Goal: Task Accomplishment & Management: Complete application form

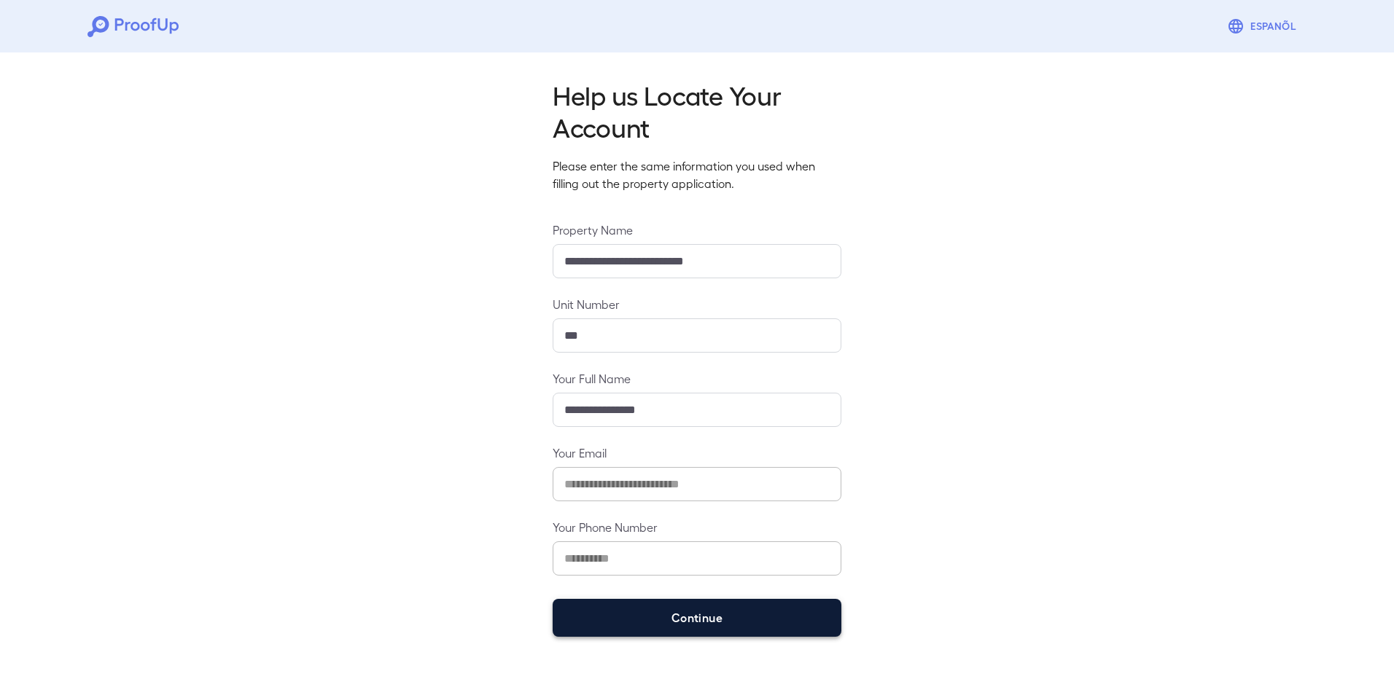
click at [778, 625] on button "Continue" at bounding box center [697, 618] width 289 height 38
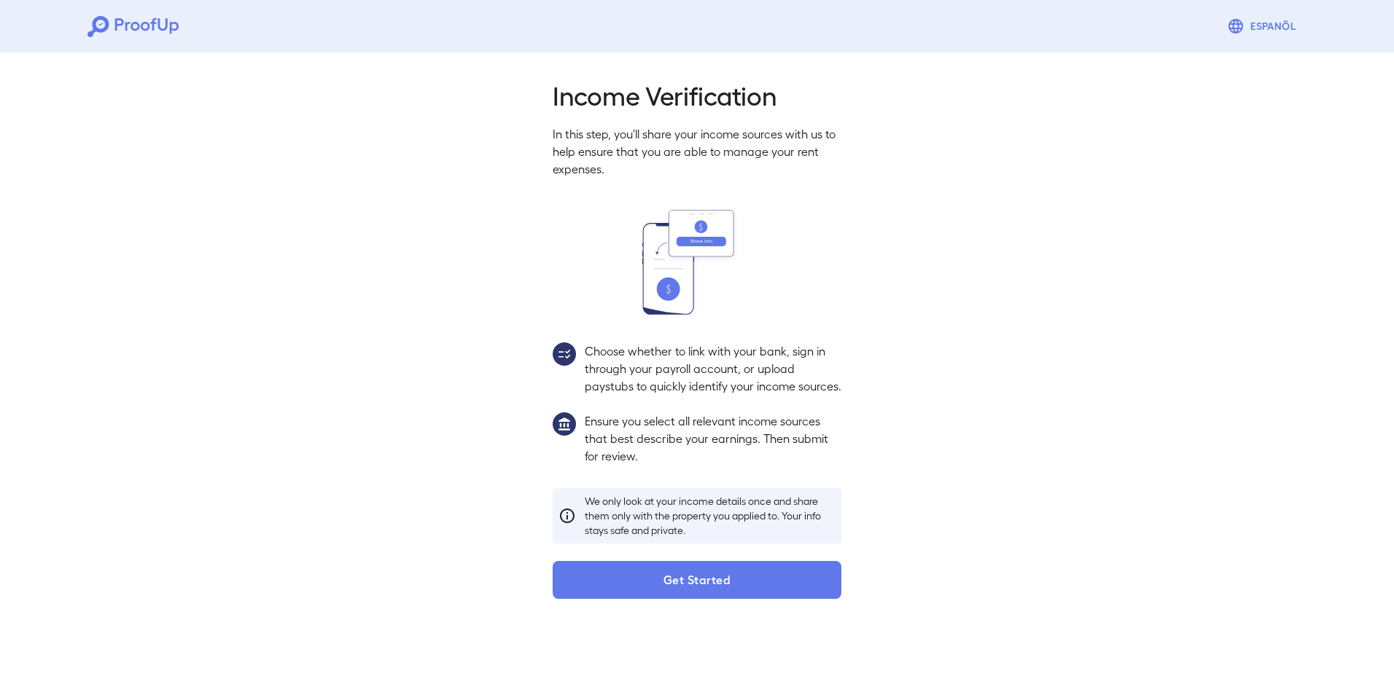
click at [765, 525] on p "We only look at your income details once and share them only with the property …" at bounding box center [710, 516] width 251 height 44
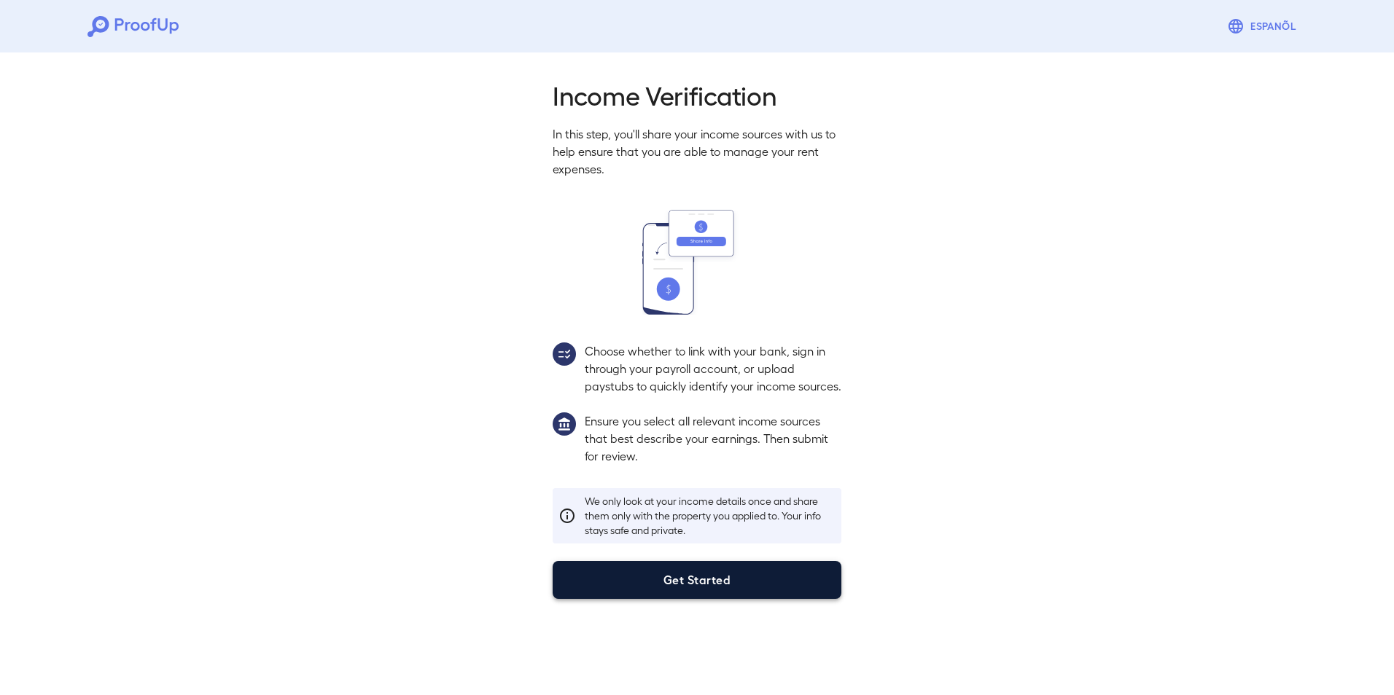
click at [762, 599] on button "Get Started" at bounding box center [697, 580] width 289 height 38
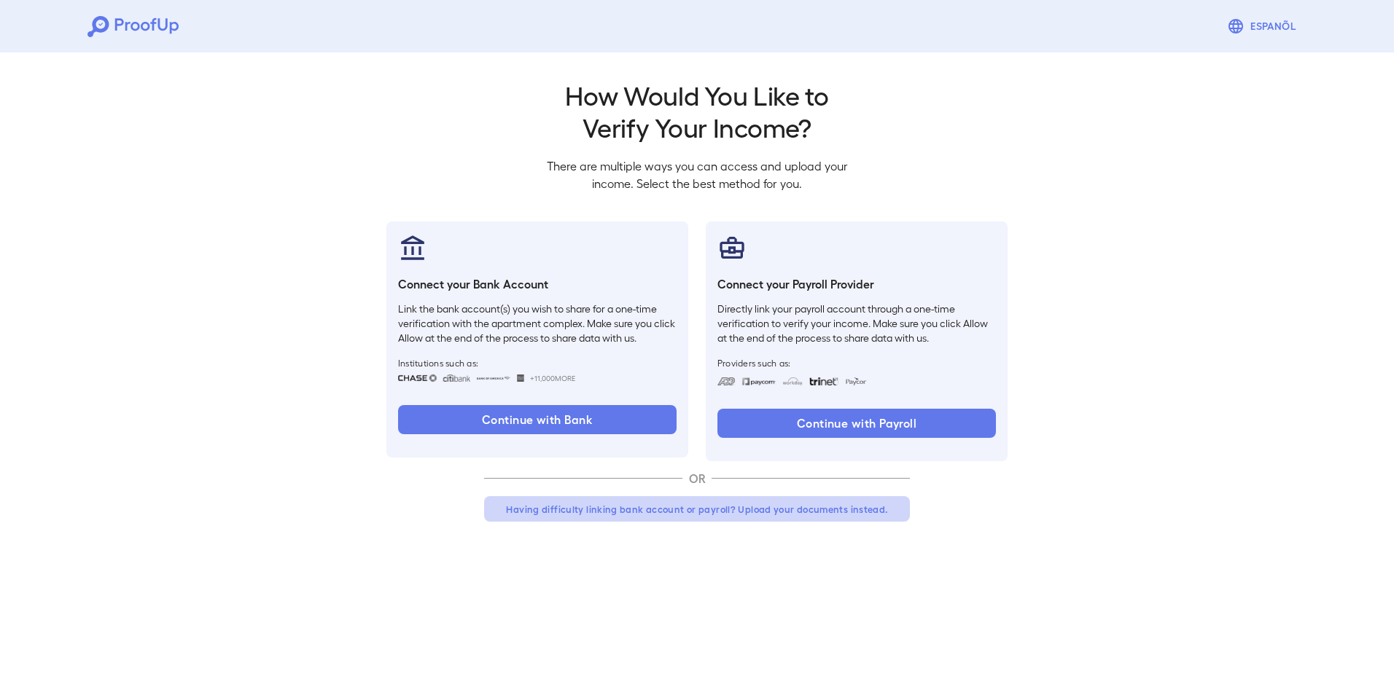
click at [720, 513] on button "Having difficulty linking bank account or payroll? Upload your documents instea…" at bounding box center [697, 509] width 426 height 26
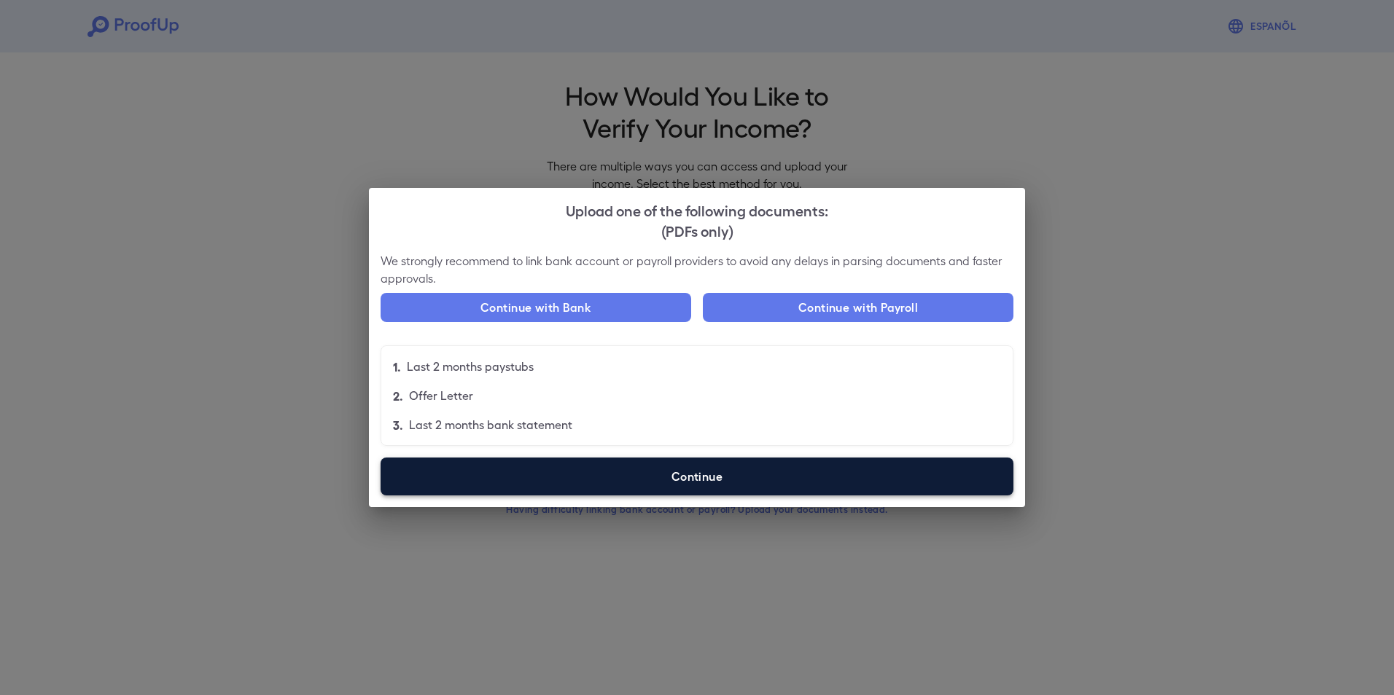
click at [794, 487] on label "Continue" at bounding box center [696, 477] width 633 height 38
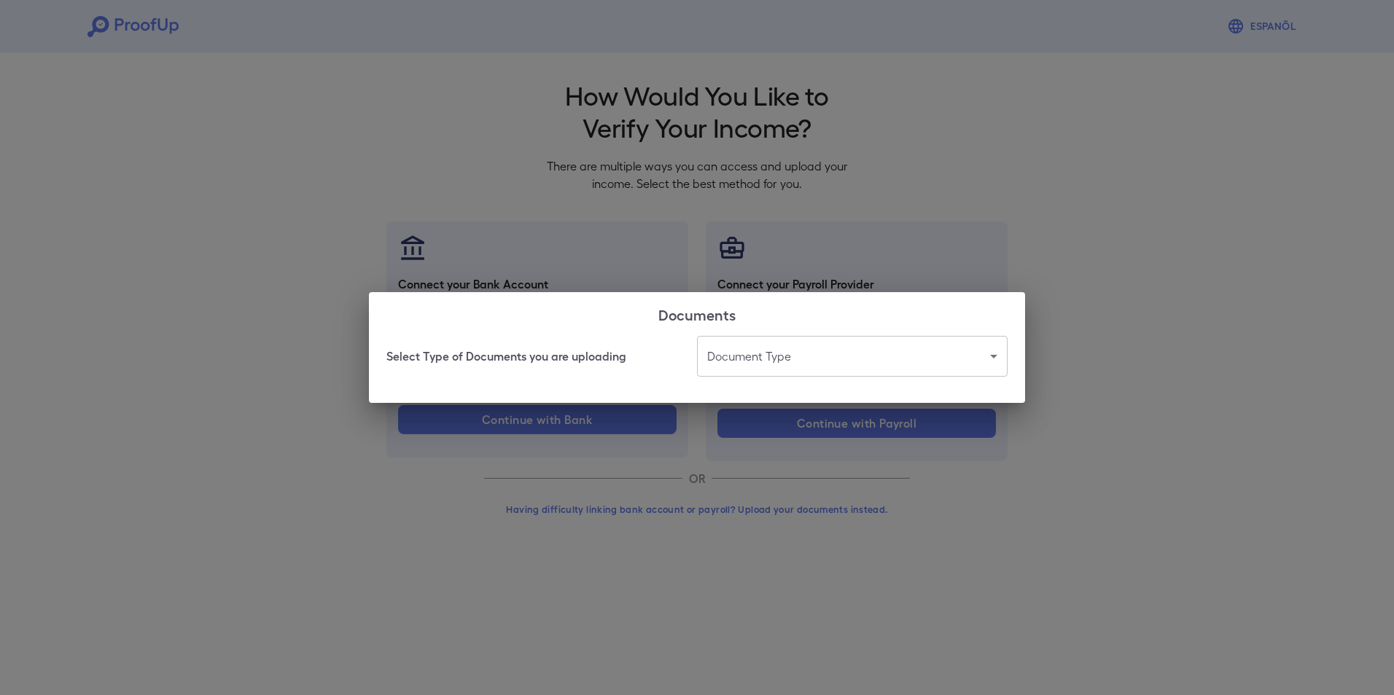
click at [781, 367] on body "Espanõl Go back How Would You Like to Verify Your Income? There are multiple wa…" at bounding box center [697, 278] width 1394 height 557
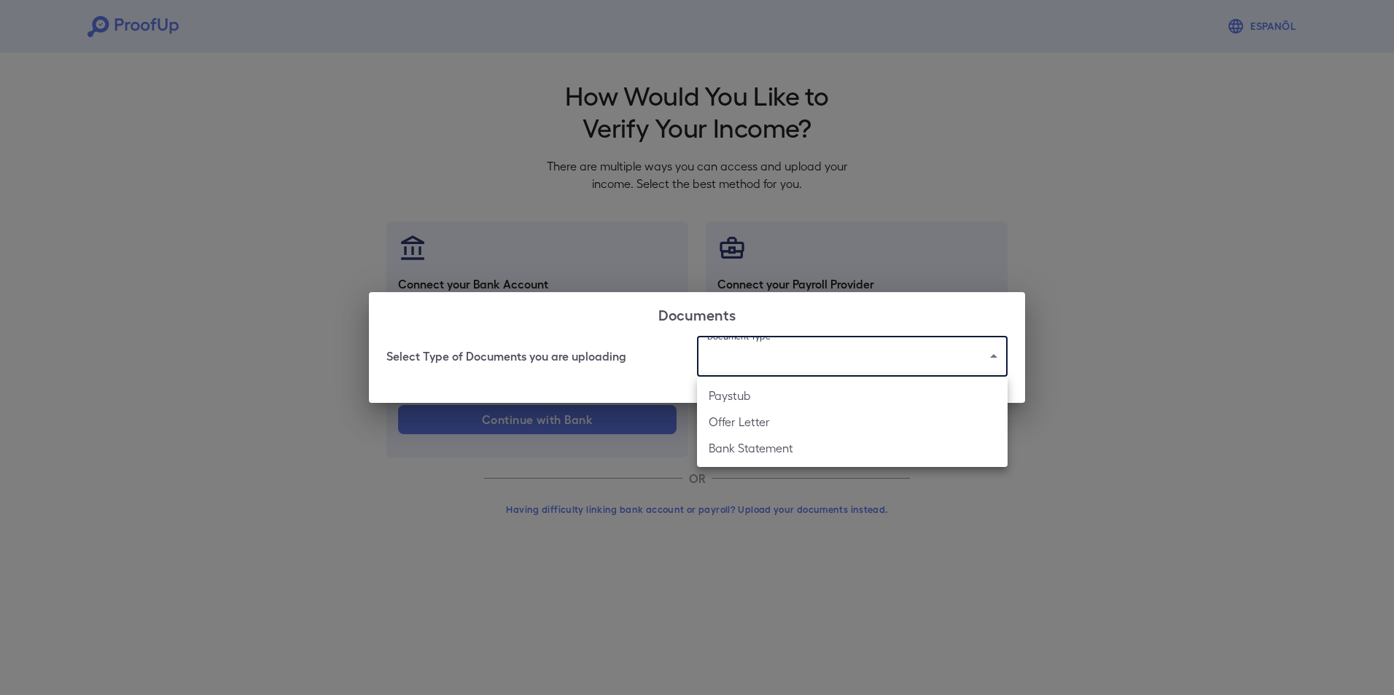
click at [835, 425] on li "Offer Letter" at bounding box center [852, 422] width 311 height 26
type input "**********"
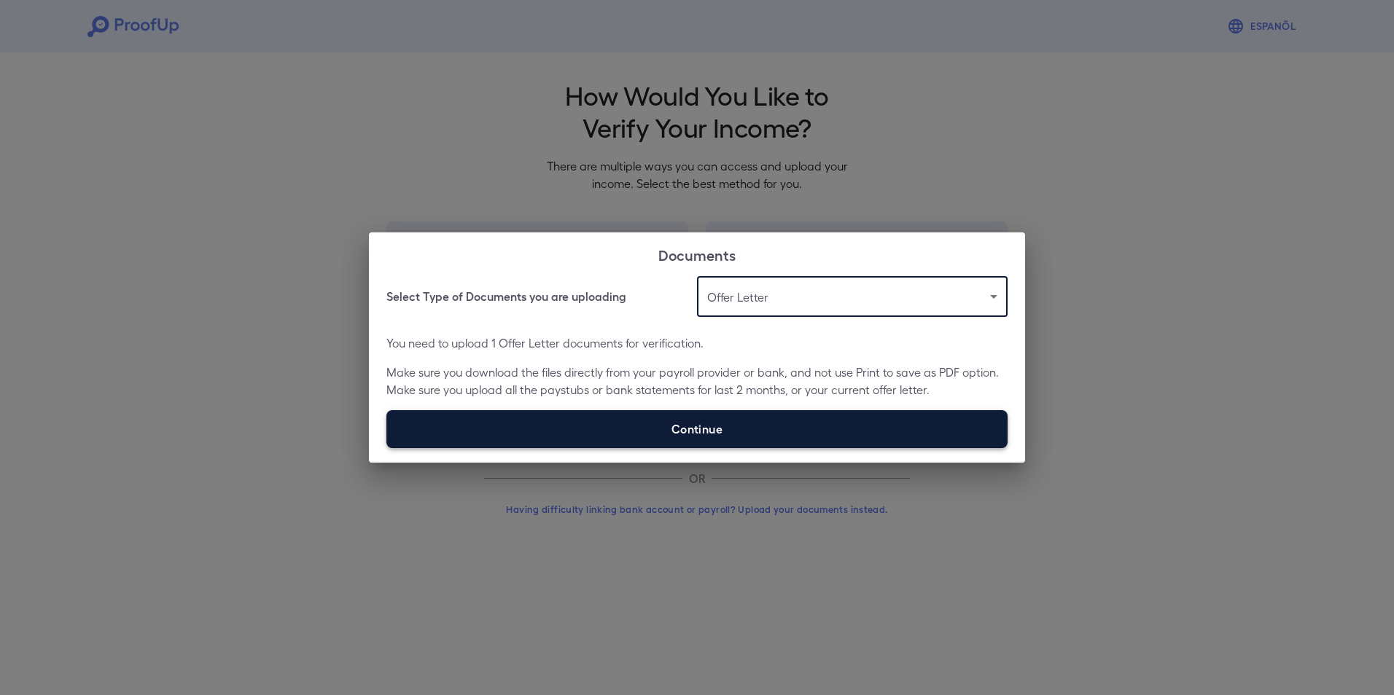
click at [773, 430] on label "Continue" at bounding box center [696, 429] width 621 height 38
click at [387, 448] on input "Continue" at bounding box center [386, 448] width 1 height 1
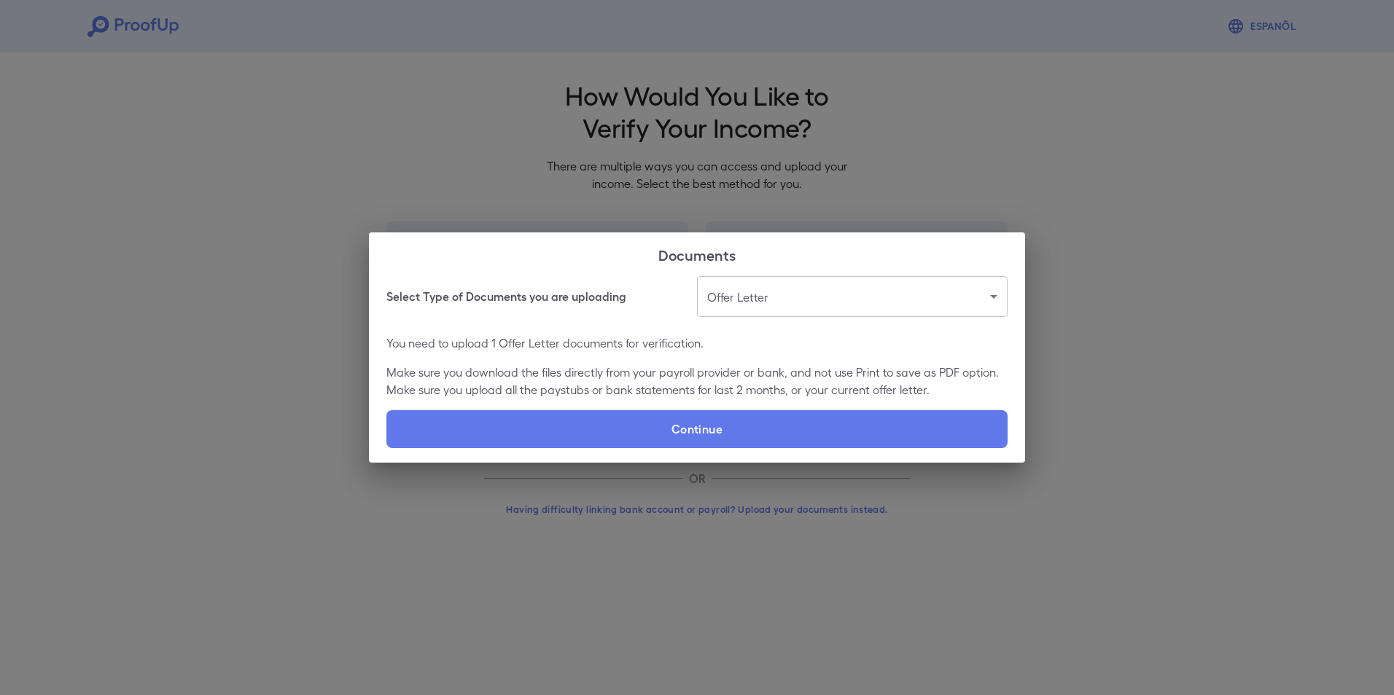
click at [860, 179] on div "**********" at bounding box center [697, 347] width 1394 height 695
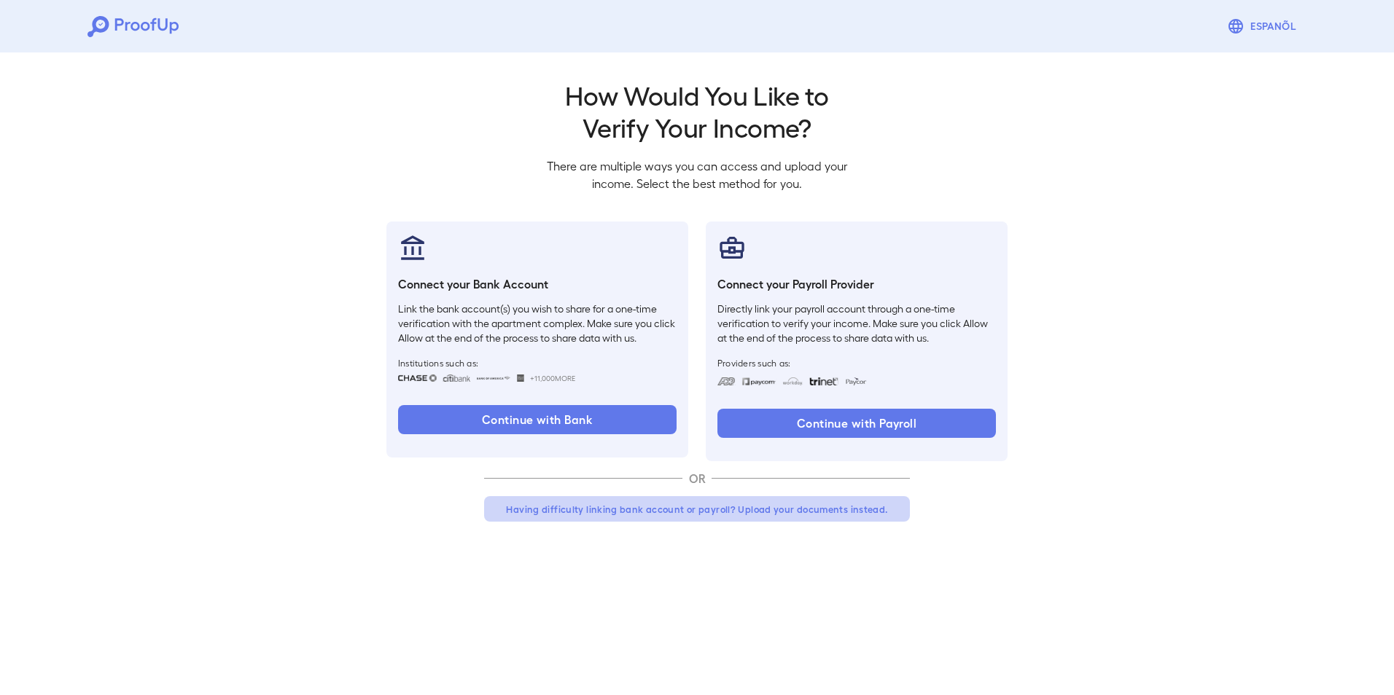
click at [750, 512] on button "Having difficulty linking bank account or payroll? Upload your documents instea…" at bounding box center [697, 509] width 426 height 26
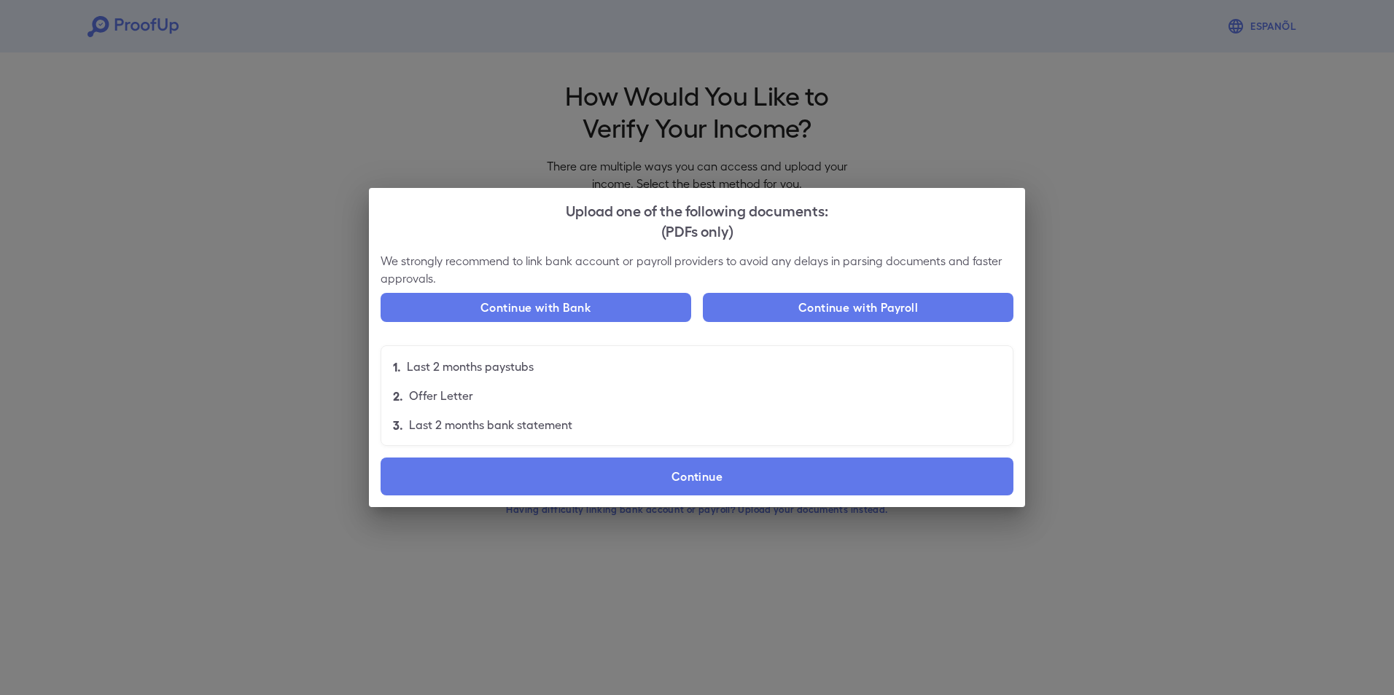
click at [476, 397] on li "2. Offer Letter" at bounding box center [696, 395] width 631 height 29
click at [748, 473] on label "Continue" at bounding box center [696, 477] width 633 height 38
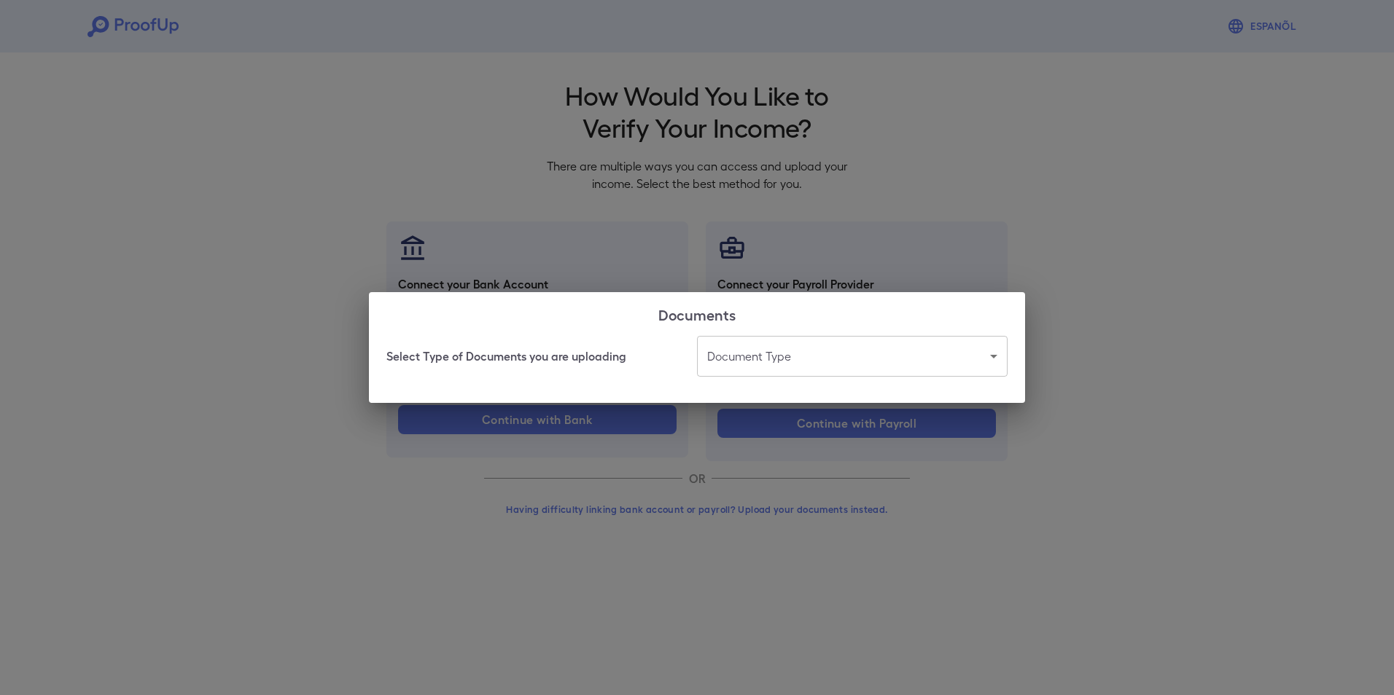
click at [849, 365] on body "Espanõl Go back How Would You Like to Verify Your Income? There are multiple wa…" at bounding box center [697, 278] width 1394 height 557
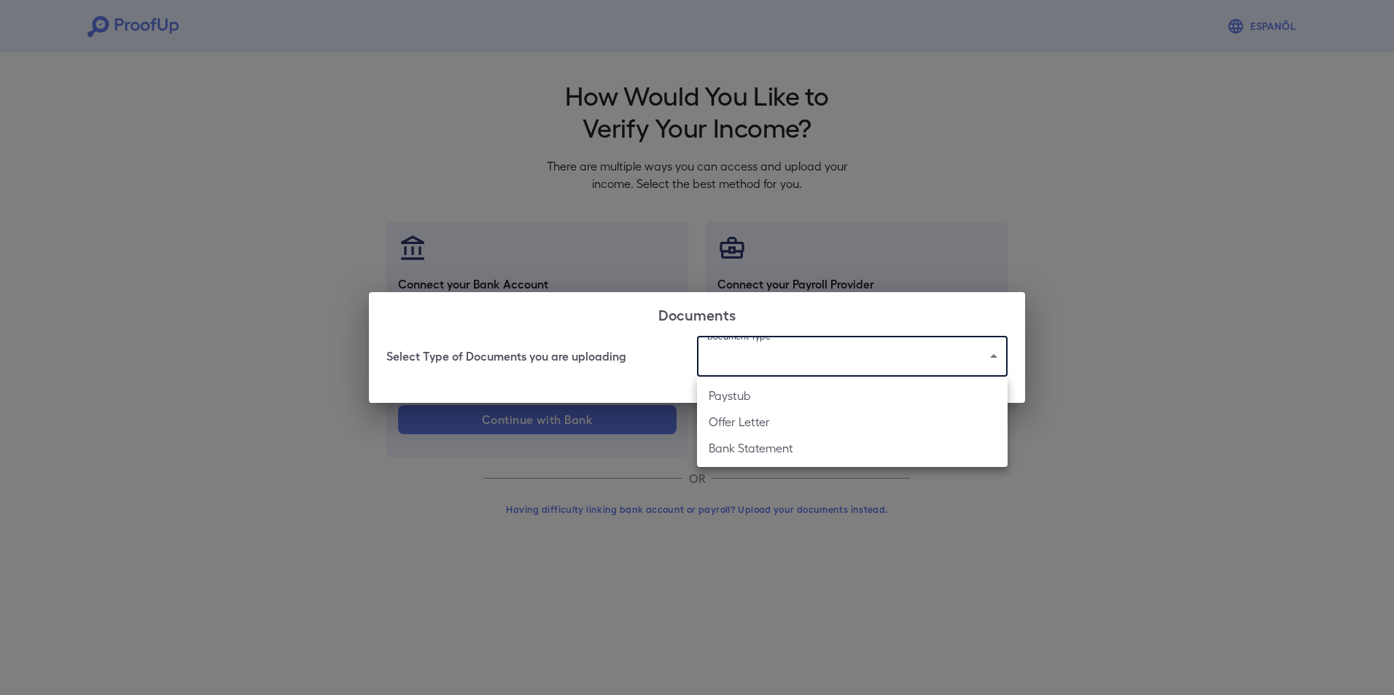
click at [808, 420] on li "Offer Letter" at bounding box center [852, 422] width 311 height 26
type input "**********"
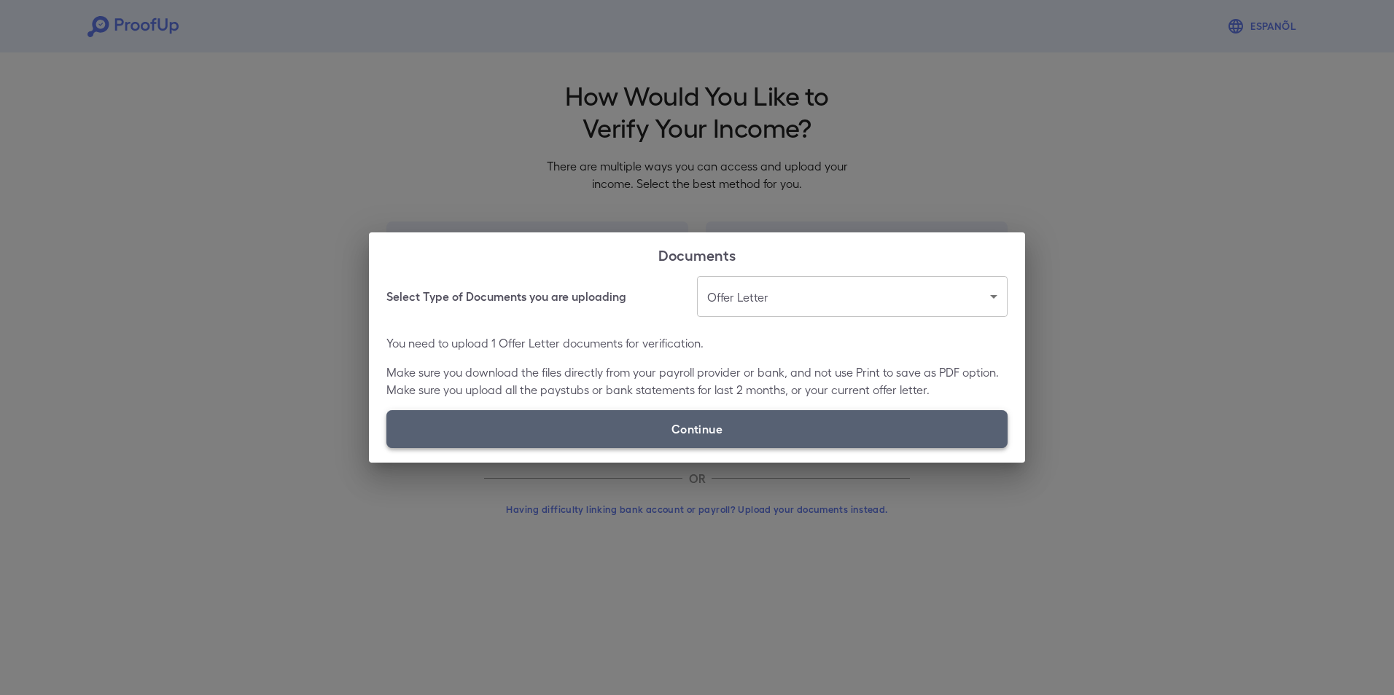
click at [676, 423] on label "Continue" at bounding box center [696, 429] width 621 height 38
click at [387, 448] on input "Continue" at bounding box center [386, 448] width 1 height 1
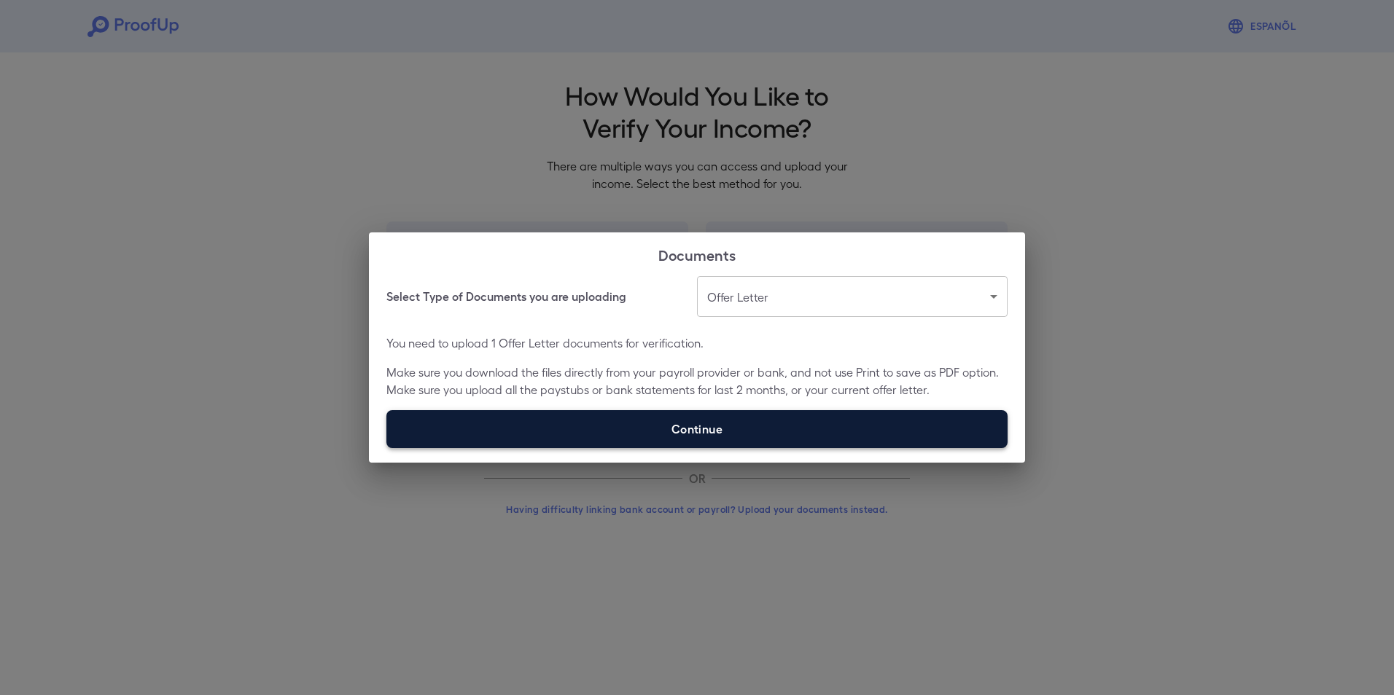
type input "**********"
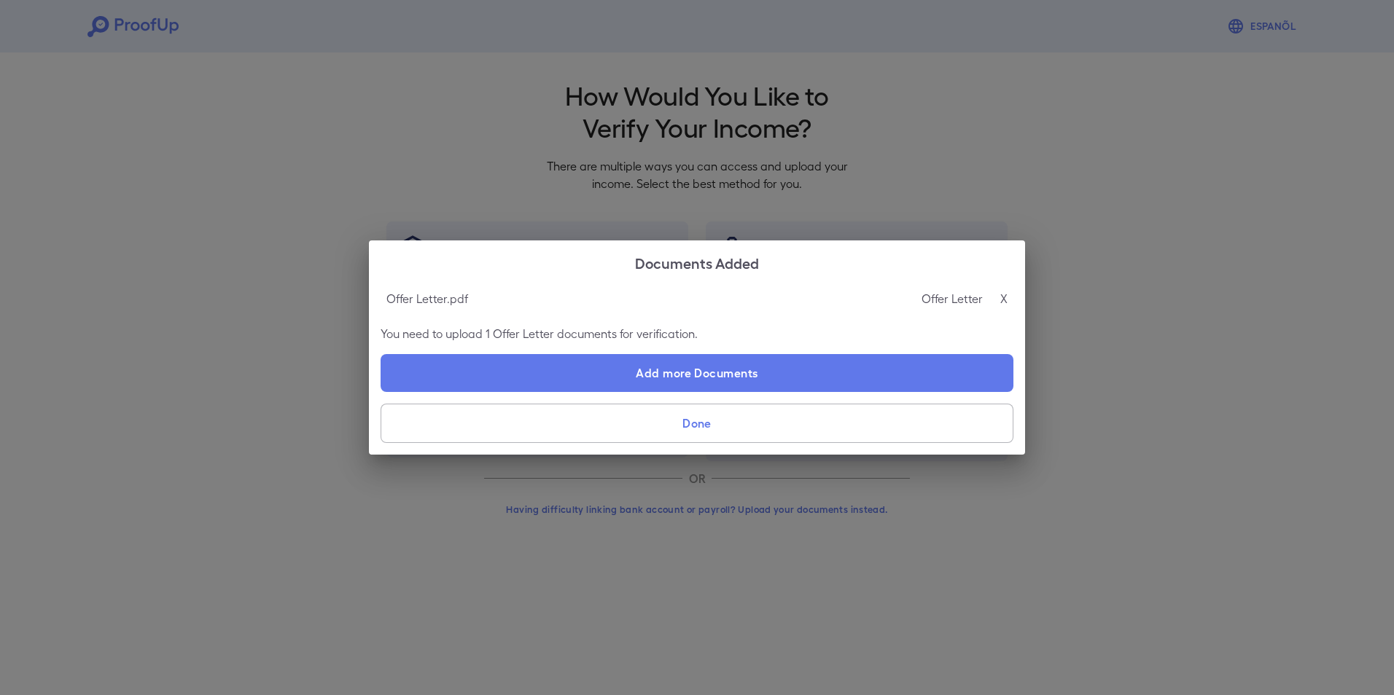
click at [722, 426] on button "Done" at bounding box center [696, 423] width 633 height 39
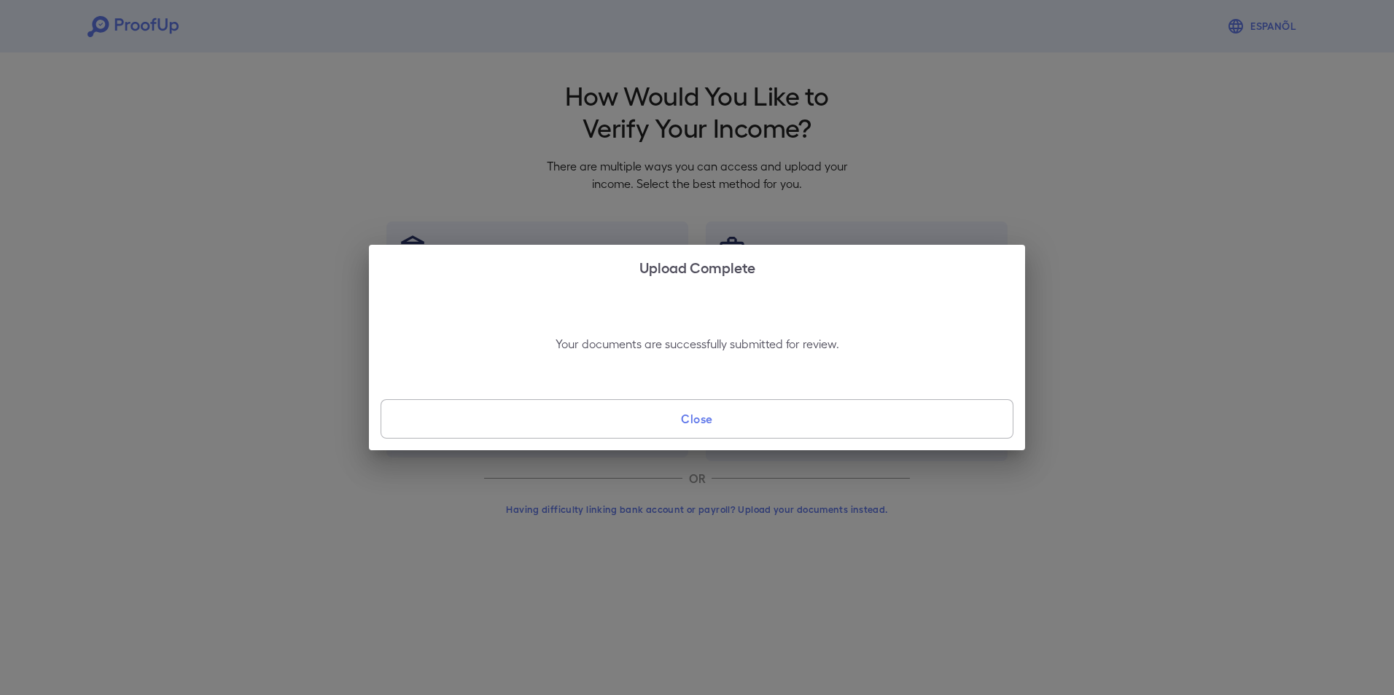
click at [721, 426] on button "Close" at bounding box center [696, 418] width 633 height 39
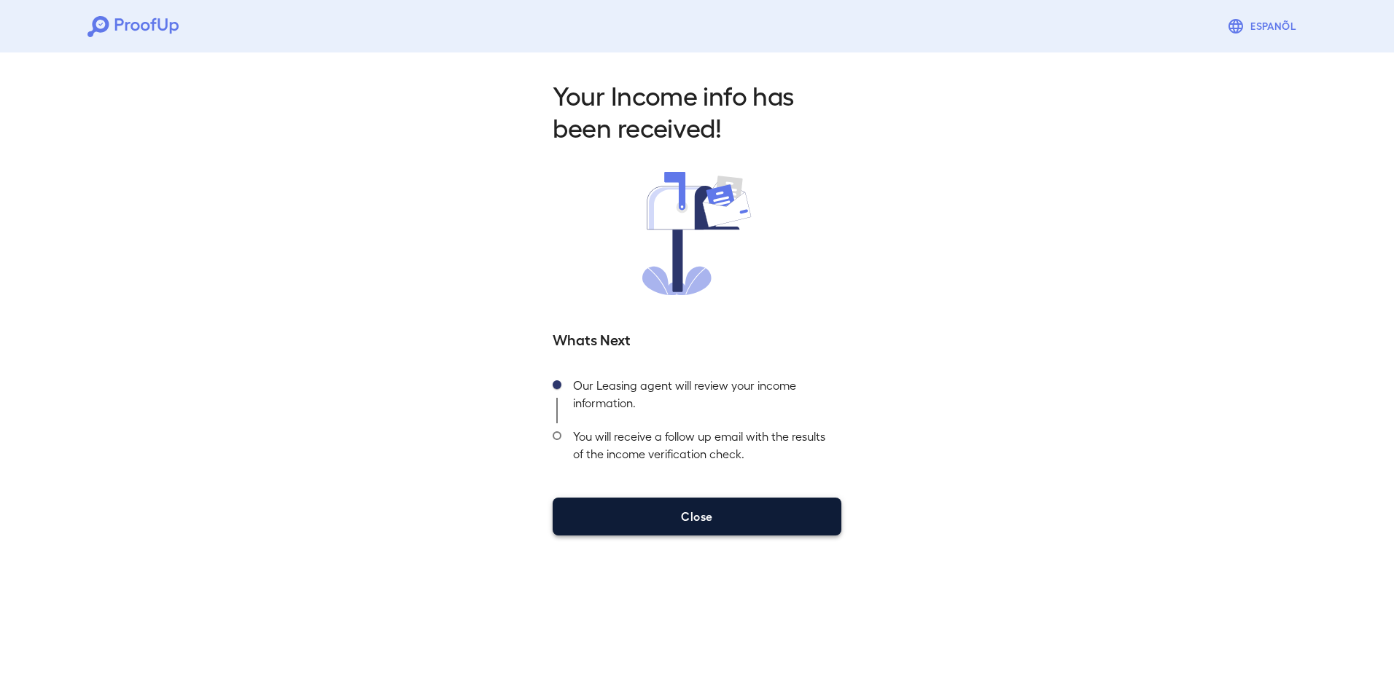
click at [682, 521] on button "Close" at bounding box center [697, 517] width 289 height 38
click at [760, 521] on button "Close" at bounding box center [697, 517] width 289 height 38
